Goal: Task Accomplishment & Management: Use online tool/utility

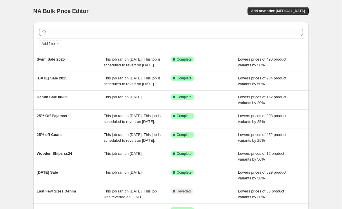
click at [283, 13] on span "Add new price [MEDICAL_DATA]" at bounding box center [278, 11] width 54 height 5
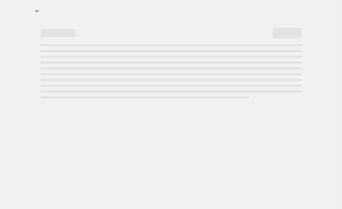
select select "percentage"
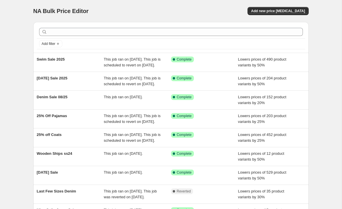
click at [92, 87] on div "[DATE] Sale 2025" at bounding box center [70, 81] width 67 height 12
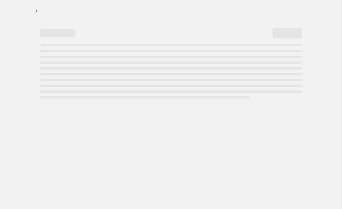
select select "percentage"
select select "tag"
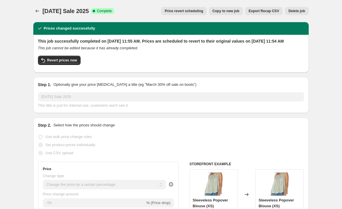
scroll to position [-1, 0]
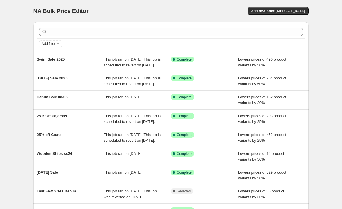
click at [280, 13] on span "Add new price [MEDICAL_DATA]" at bounding box center [278, 11] width 54 height 5
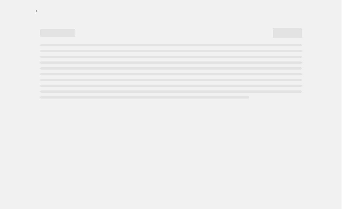
select select "percentage"
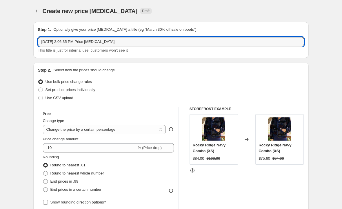
click at [201, 45] on input "[DATE] 2:06:35 PM Price [MEDICAL_DATA]" at bounding box center [171, 41] width 266 height 9
click at [134, 41] on input "[DATE] 2:06:35 PM Price [MEDICAL_DATA]" at bounding box center [171, 41] width 266 height 9
type input "[DEMOGRAPHIC_DATA] Additions 08.21"
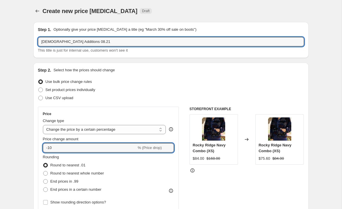
click at [107, 148] on input "-10" at bounding box center [90, 147] width 94 height 9
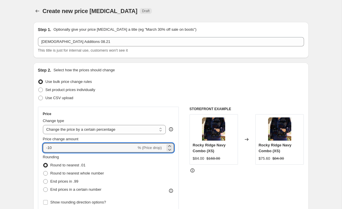
type input "-1"
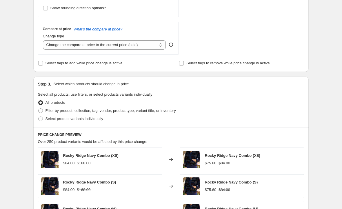
scroll to position [238, 0]
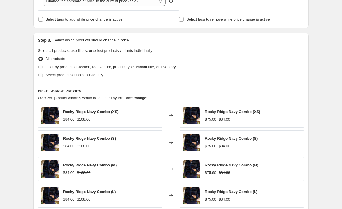
type input "-50"
click at [39, 68] on span at bounding box center [40, 67] width 5 height 5
click at [39, 65] on input "Filter by product, collection, tag, vendor, product type, variant title, or inv…" at bounding box center [38, 65] width 0 height 0
radio input "true"
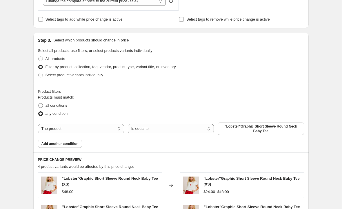
click at [105, 130] on select "The product The product's collection The product's tag The product's vendor The…" at bounding box center [81, 128] width 86 height 9
select select "tag"
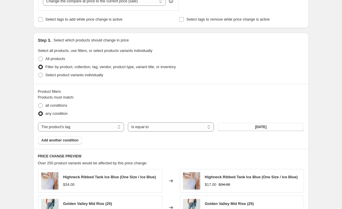
click at [270, 128] on button "[DATE]" at bounding box center [261, 127] width 86 height 8
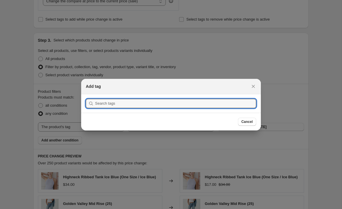
click at [176, 101] on input ":r2f:" at bounding box center [175, 103] width 161 height 9
click at [181, 104] on input "saleadditions08.21.25" at bounding box center [175, 103] width 161 height 9
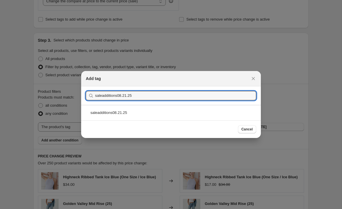
type input "saleadditions08.21.25"
click at [145, 114] on div "saleadditions08.21.25" at bounding box center [171, 112] width 180 height 15
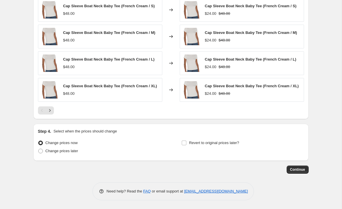
scroll to position [439, 0]
click at [184, 142] on input "Revert to original prices later?" at bounding box center [184, 142] width 5 height 5
checkbox input "true"
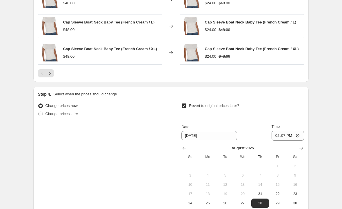
scroll to position [490, 0]
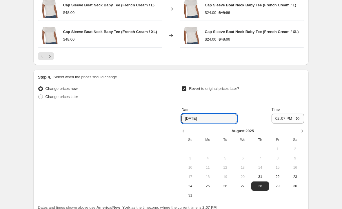
click at [218, 122] on input "[DATE]" at bounding box center [209, 118] width 56 height 9
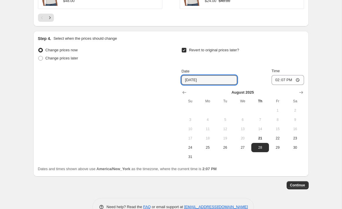
click at [213, 84] on input "[DATE]" at bounding box center [209, 79] width 56 height 9
type input "[DATE]"
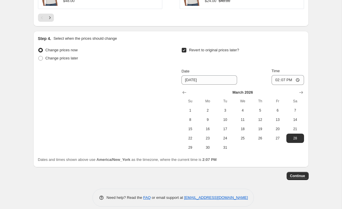
click at [299, 178] on span "Continue" at bounding box center [297, 176] width 15 height 5
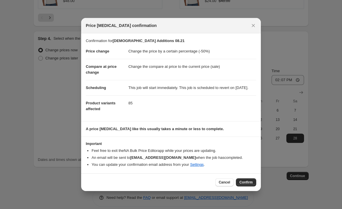
click at [247, 183] on span "Confirm" at bounding box center [245, 182] width 13 height 5
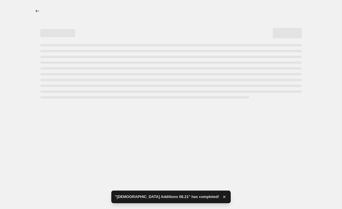
select select "percentage"
select select "tag"
